Goal: Information Seeking & Learning: Learn about a topic

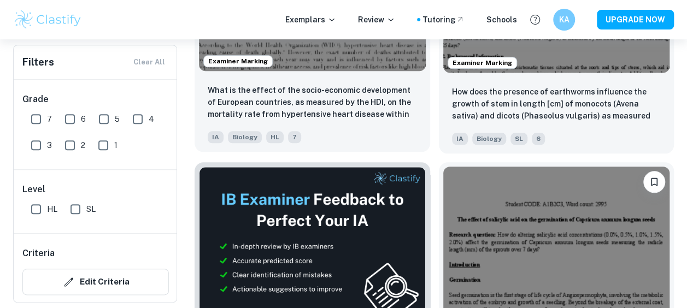
scroll to position [500, 0]
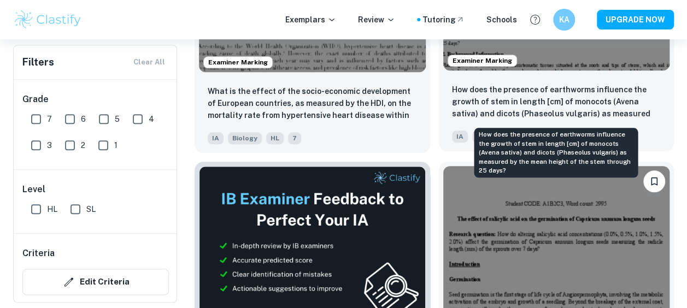
click at [539, 102] on days?"] "How does the presence of earthworms influence the growth of stem in length [cm]…" at bounding box center [556, 102] width 209 height 37
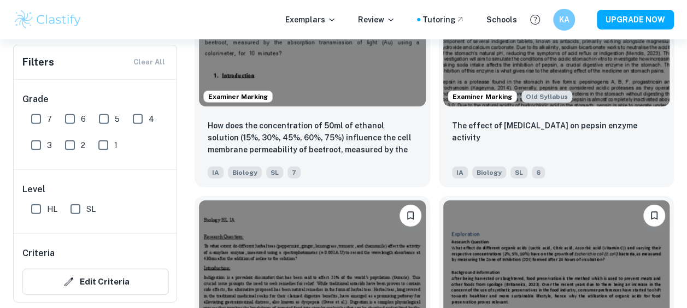
scroll to position [1522, 0]
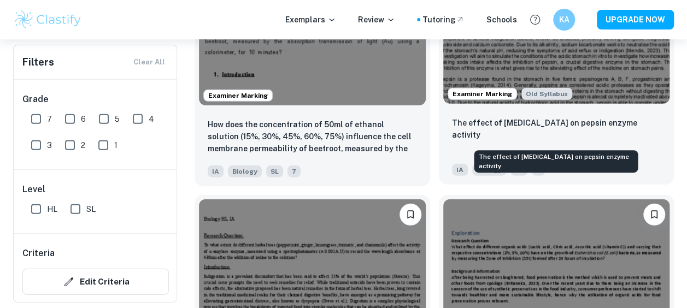
click at [484, 132] on p "The effect of [MEDICAL_DATA] on pepsin enzyme activity" at bounding box center [556, 129] width 209 height 24
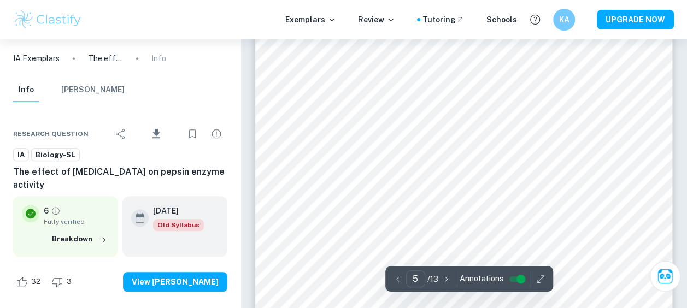
scroll to position [2533, 0]
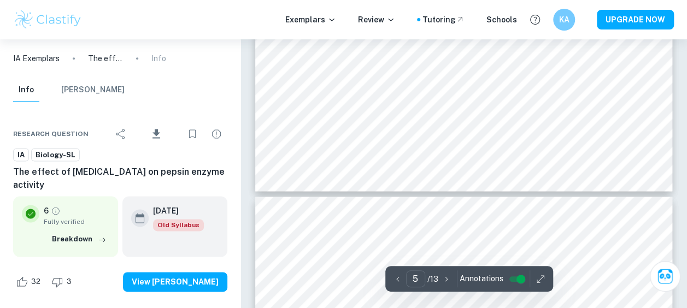
type input "6"
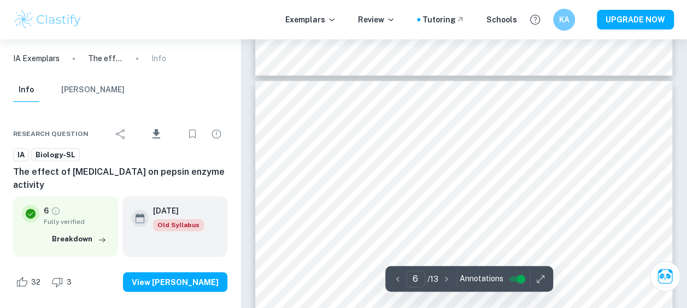
scroll to position [2834, 0]
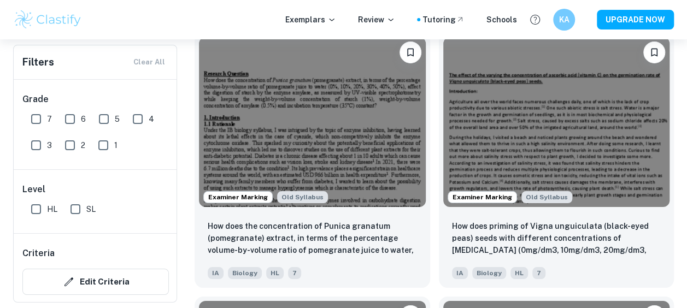
scroll to position [1950, 0]
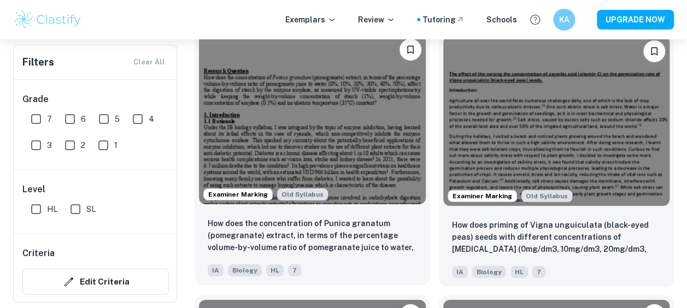
click at [396, 208] on div "Examiner Marking Old Syllabus" at bounding box center [313, 119] width 236 height 179
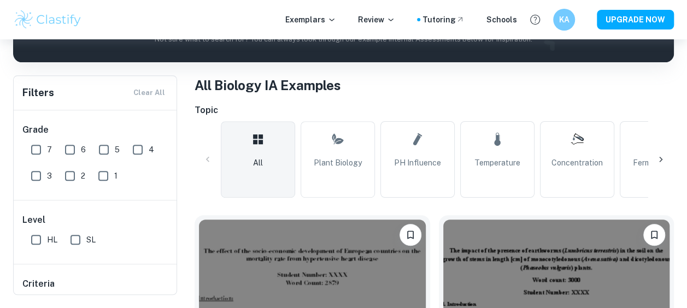
scroll to position [187, 0]
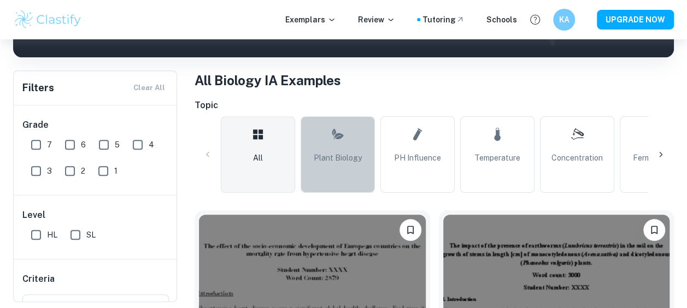
click at [357, 164] on link "Plant Biology" at bounding box center [338, 154] width 74 height 77
type input "Plant Biology"
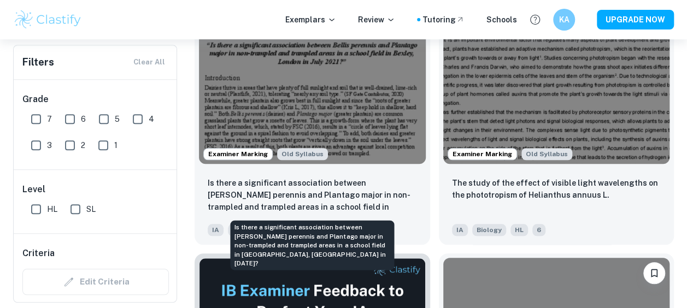
scroll to position [412, 0]
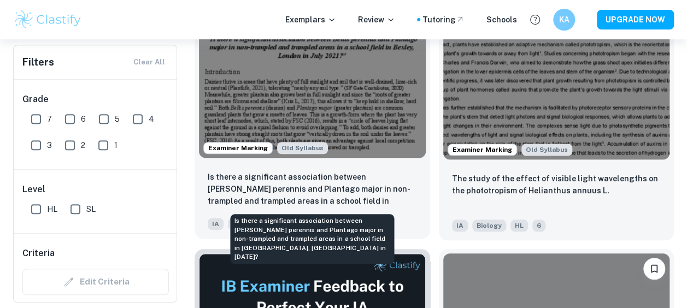
click at [377, 177] on p "Is there a significant association between [PERSON_NAME] perennis and Plantago …" at bounding box center [312, 189] width 209 height 37
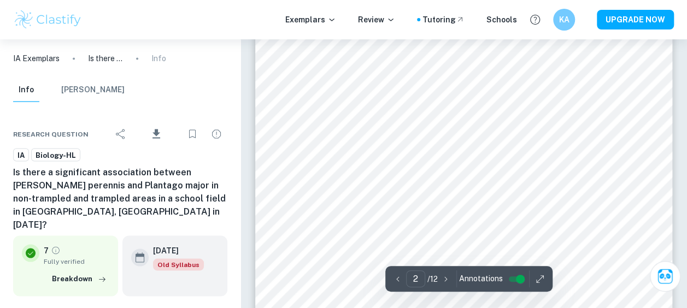
scroll to position [967, 0]
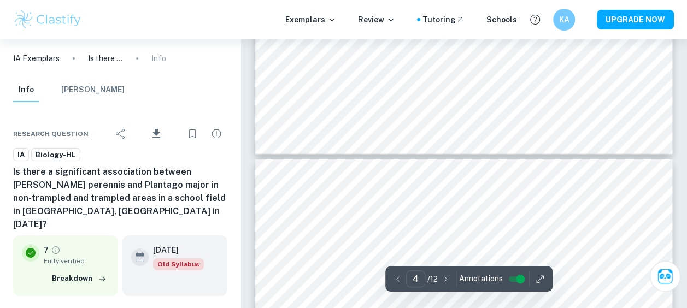
type input "3"
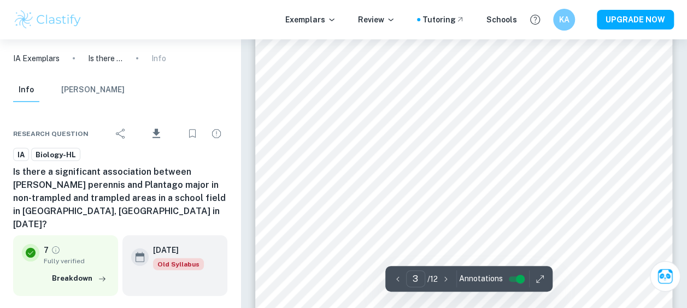
scroll to position [1503, 0]
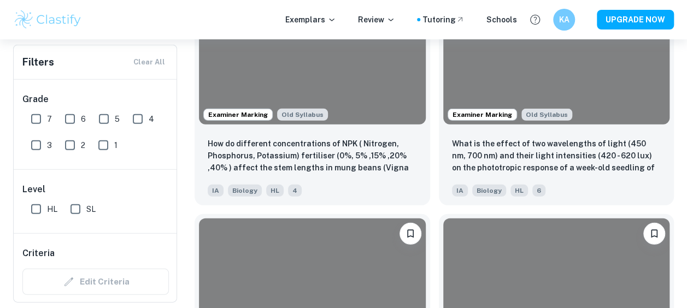
scroll to position [412, 0]
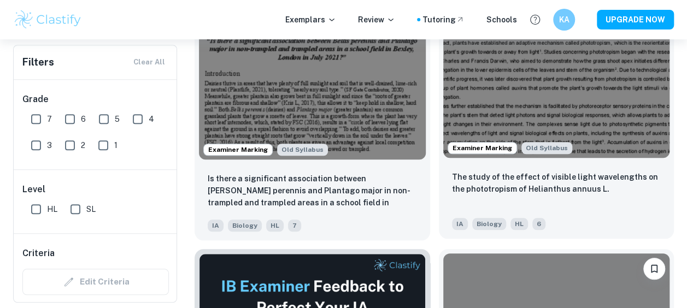
click at [605, 126] on img at bounding box center [556, 73] width 227 height 170
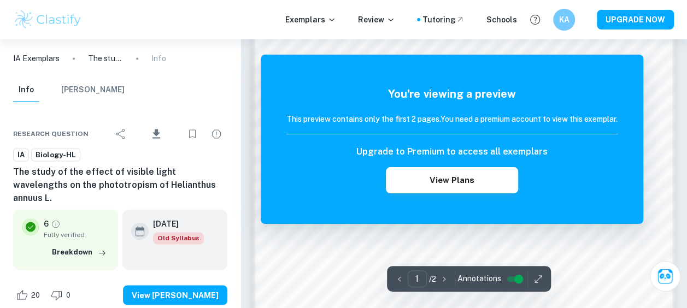
scroll to position [742, 0]
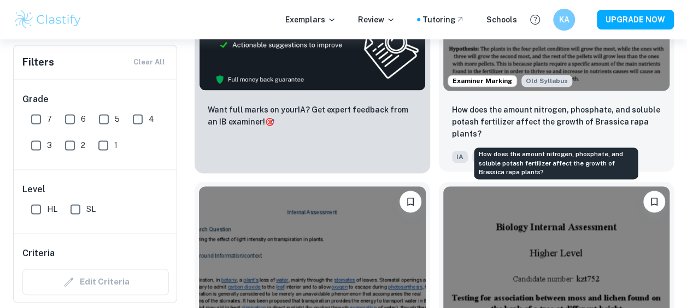
scroll to position [746, 0]
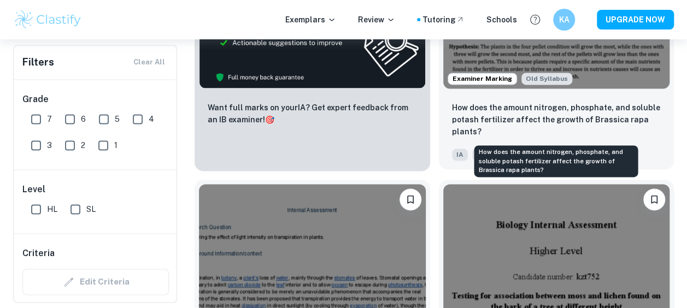
click at [571, 125] on p "How does the amount nitrogen, phosphate, and soluble potash fertilizer affect t…" at bounding box center [556, 120] width 209 height 36
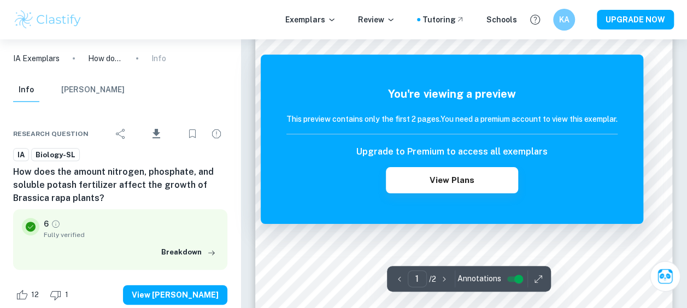
scroll to position [127, 0]
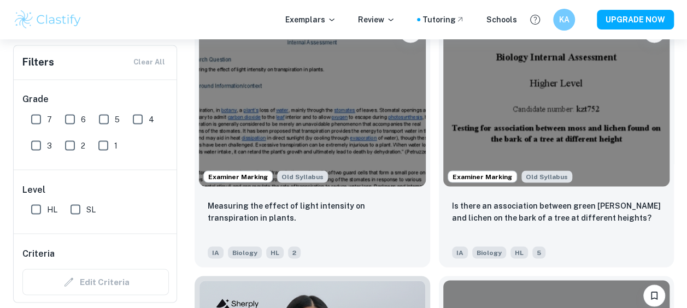
scroll to position [916, 0]
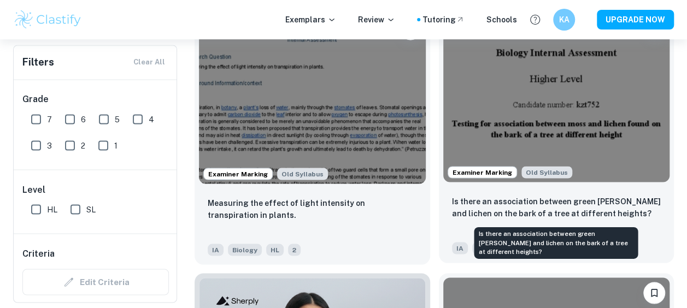
click at [477, 201] on p "Is there an association between green [PERSON_NAME] and lichen on the bark of a…" at bounding box center [556, 207] width 209 height 24
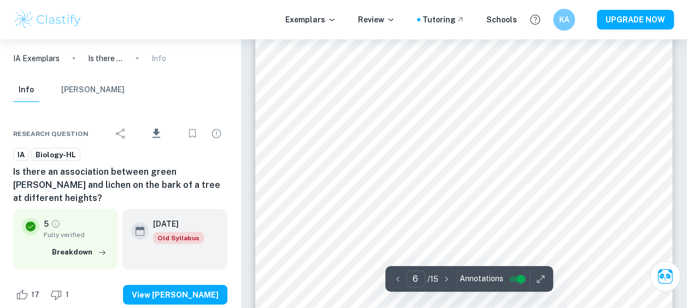
scroll to position [3202, 0]
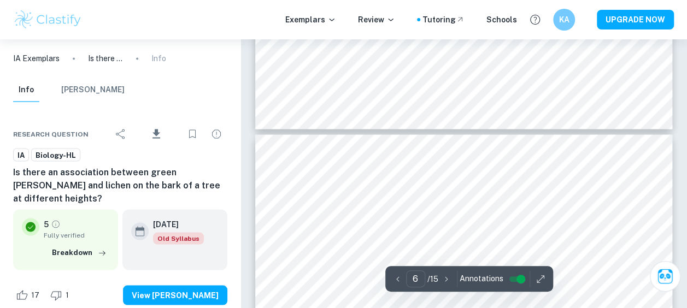
type input "5"
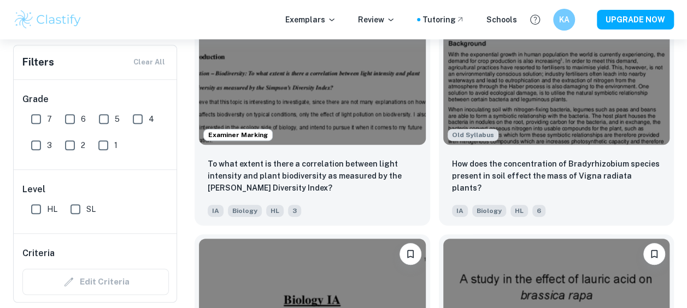
scroll to position [2279, 0]
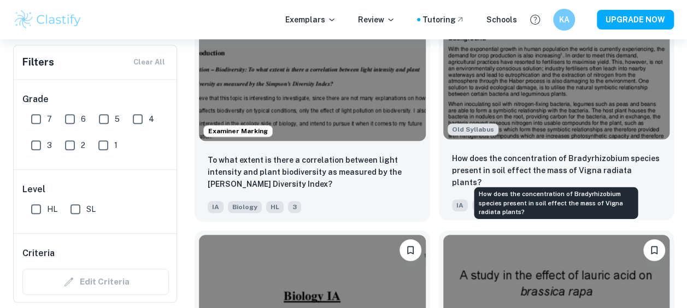
click at [611, 167] on p "How does the concentration of Bradyrhizobium species present in soil effect the…" at bounding box center [556, 171] width 209 height 36
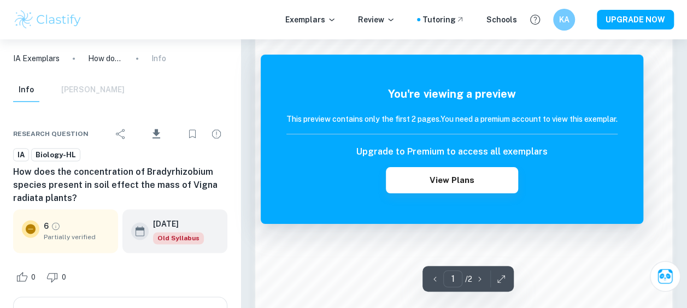
scroll to position [751, 0]
